Goal: Task Accomplishment & Management: Use online tool/utility

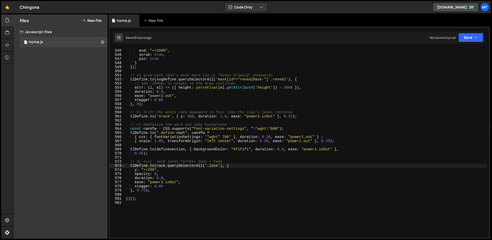
scroll to position [2232, 0]
drag, startPoint x: 0, startPoint y: 0, endPoint x: 254, endPoint y: 77, distance: 265.4
click at [254, 77] on div "start : "top top" , end : "+=200%" , scrub : true , pin : true } }) ; // a) gro…" at bounding box center [306, 142] width 362 height 197
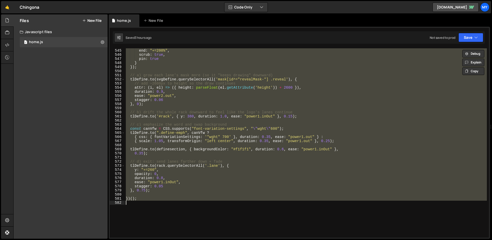
paste textarea
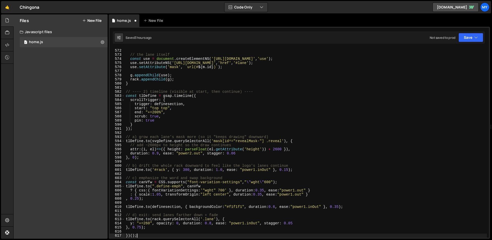
scroll to position [2343, 0]
drag, startPoint x: 473, startPoint y: 37, endPoint x: 464, endPoint y: 40, distance: 9.4
click at [473, 37] on button "Save" at bounding box center [471, 37] width 25 height 9
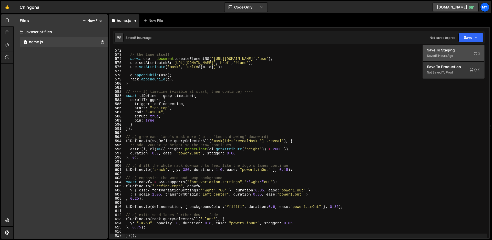
click at [453, 51] on div "Save to Staging S" at bounding box center [453, 49] width 53 height 5
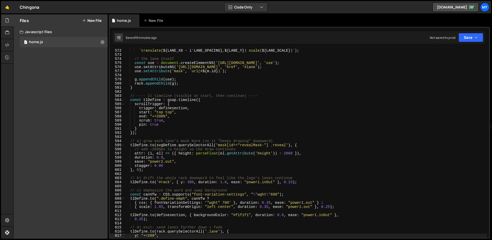
click at [244, 96] on div "g . setAttribute ( 'transform' , ` translate( ${ LANE_X0 + i * LANE_SPACING } ,…" at bounding box center [306, 142] width 362 height 197
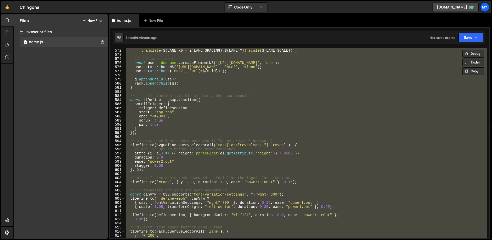
paste textarea
type textarea "})();"
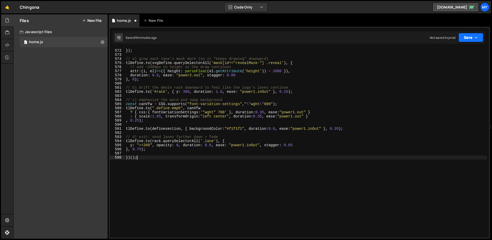
drag, startPoint x: 466, startPoint y: 38, endPoint x: 463, endPoint y: 39, distance: 3.0
click at [466, 38] on button "Save" at bounding box center [471, 37] width 25 height 9
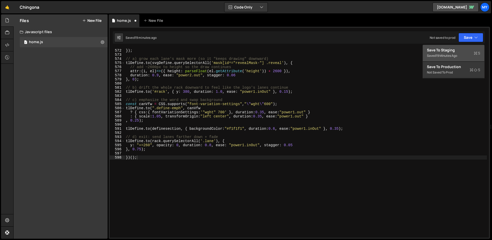
click at [459, 51] on div "Save to Staging S" at bounding box center [453, 49] width 53 height 5
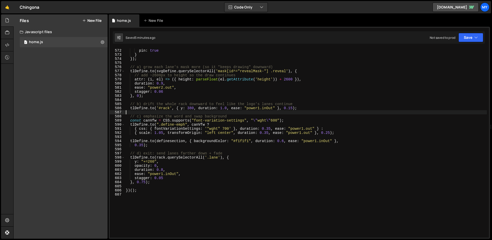
click at [286, 111] on div "scrub : true , pin : true } }) ; // a) grow each lane's mask more (so it "keeps…" at bounding box center [306, 142] width 362 height 197
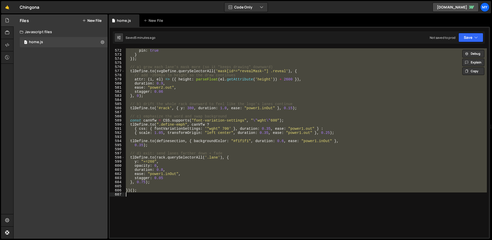
paste textarea
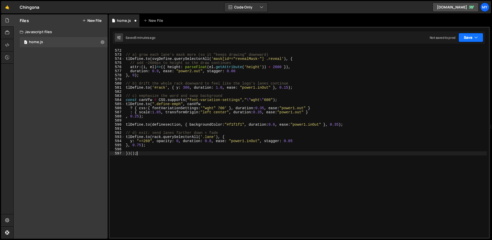
click at [471, 36] on button "Save" at bounding box center [471, 37] width 25 height 9
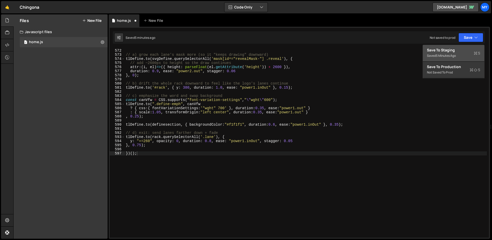
click at [452, 50] on div "Save to Staging S" at bounding box center [453, 49] width 53 height 5
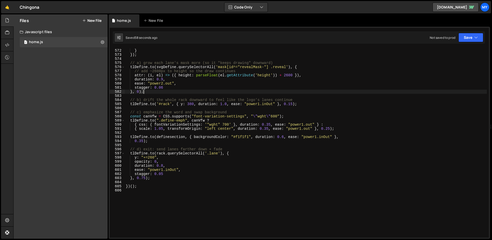
click at [264, 93] on div "pin : true } }) ; // a) grow each lane's mask more (so it "keeps drawing" downw…" at bounding box center [306, 142] width 362 height 197
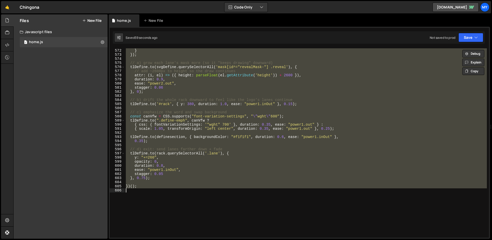
paste textarea
type textarea "})();"
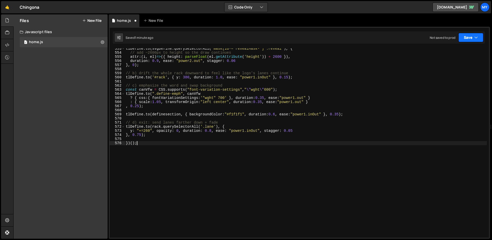
click at [471, 39] on button "Save" at bounding box center [471, 37] width 25 height 9
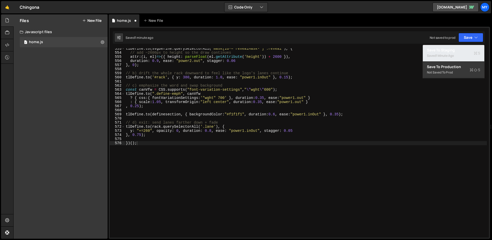
drag, startPoint x: 448, startPoint y: 51, endPoint x: 358, endPoint y: 32, distance: 91.7
click at [448, 51] on div "Save to Staging S" at bounding box center [453, 49] width 53 height 5
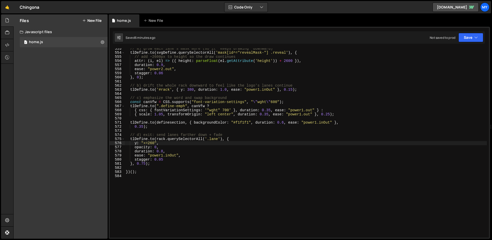
click at [256, 132] on div "// a) grow each lane's mask more (so it "keeps drawing" downward) tlDefine . to…" at bounding box center [306, 144] width 362 height 197
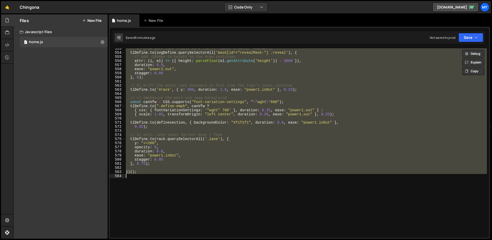
paste textarea
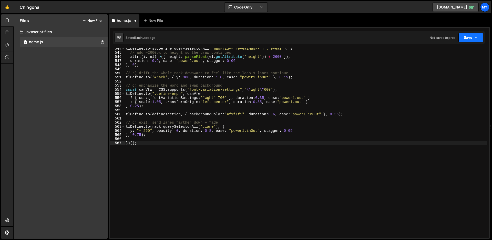
click at [464, 37] on button "Save" at bounding box center [471, 37] width 25 height 9
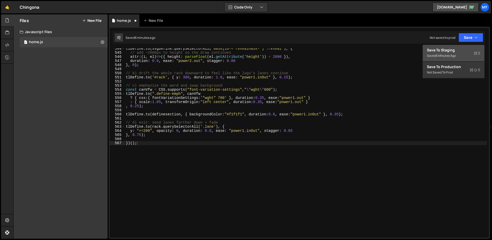
click at [458, 50] on div "Save to Staging S" at bounding box center [453, 49] width 53 height 5
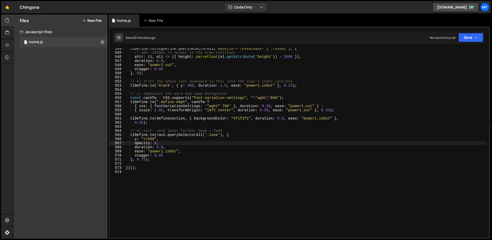
click at [254, 71] on div "tlDefine . to ( svgDefine . querySelectorAll ( 'mask[id^="revealMask-"] .reveal…" at bounding box center [306, 144] width 362 height 197
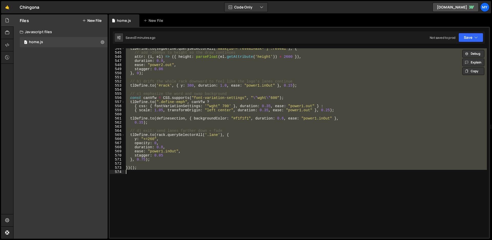
paste textarea
type textarea "})();"
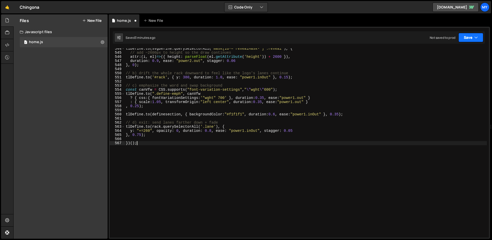
click at [472, 39] on button "Save" at bounding box center [471, 37] width 25 height 9
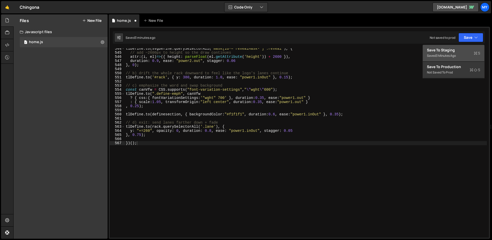
click at [459, 51] on div "Save to Staging S" at bounding box center [453, 49] width 53 height 5
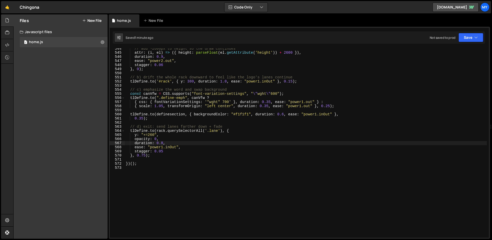
click at [275, 84] on div "// add ~2600px to height so the draw continues attr : ( i , el ) => ({ height :…" at bounding box center [306, 144] width 362 height 197
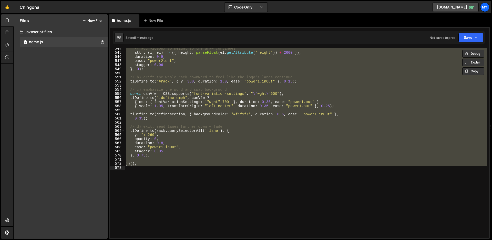
paste textarea
type textarea "})();"
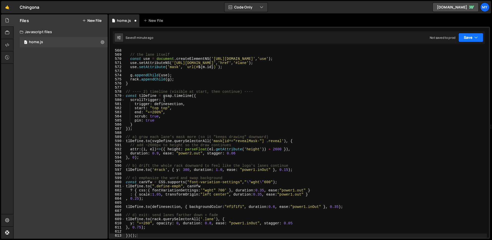
click at [467, 34] on button "Save" at bounding box center [471, 37] width 25 height 9
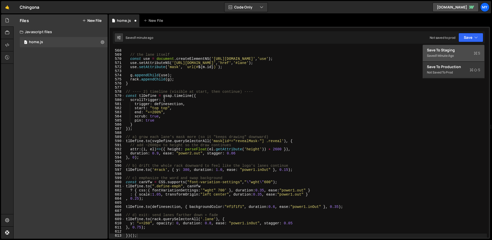
click at [457, 48] on div "Save to Staging S" at bounding box center [453, 49] width 53 height 5
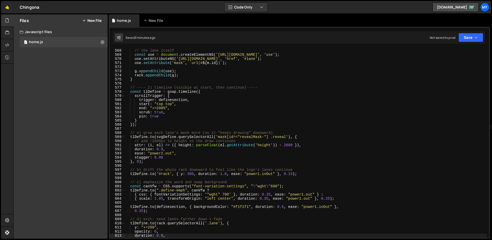
click at [263, 67] on div "// the lane itself const use = document . createElementNS ( '[URL][DOMAIN_NAME]…" at bounding box center [306, 142] width 362 height 197
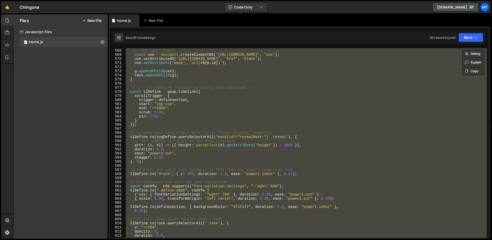
paste textarea
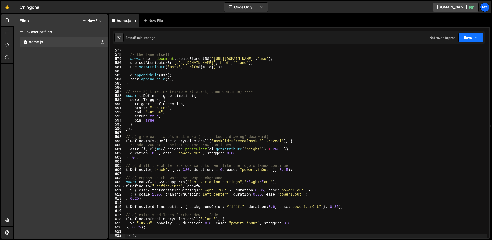
click at [475, 36] on icon "button" at bounding box center [477, 37] width 4 height 5
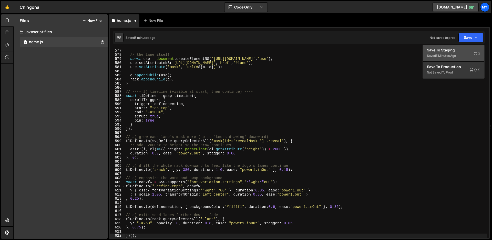
click at [460, 49] on div "Save to Staging S" at bounding box center [453, 49] width 53 height 5
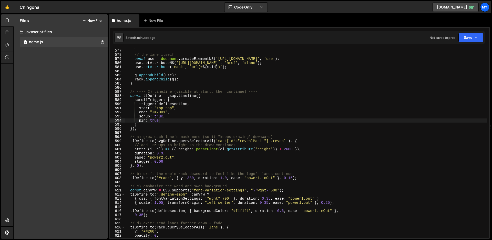
click at [309, 121] on div "` translate( ${ LANE_X0 + i * LANE_SPACING } , ${ LANE_Y } ) scale( ${ LANE_SCA…" at bounding box center [306, 142] width 362 height 197
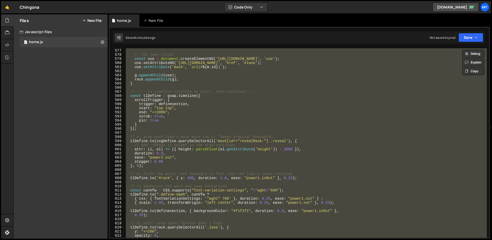
paste textarea
type textarea "})();"
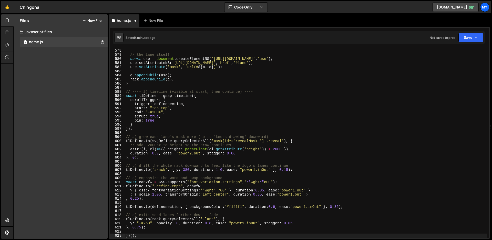
scroll to position [2368, 0]
click at [471, 37] on button "Save" at bounding box center [471, 37] width 25 height 9
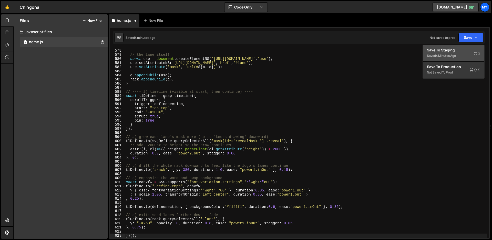
click at [456, 48] on div "Save to Staging S" at bounding box center [453, 49] width 53 height 5
